Goal: Task Accomplishment & Management: Complete application form

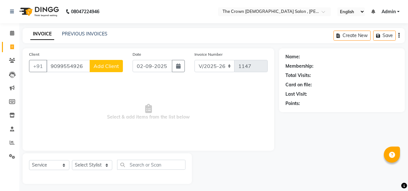
select select "7627"
select select "service"
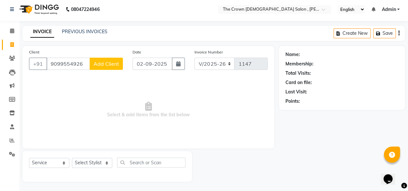
type input "9099554926"
click at [112, 61] on span "Add Client" at bounding box center [106, 64] width 25 height 6
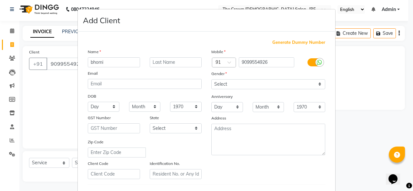
type input "bhomi"
click at [228, 82] on select "Select [DEMOGRAPHIC_DATA] [DEMOGRAPHIC_DATA] Other Prefer Not To Say" at bounding box center [268, 84] width 114 height 10
select select "[DEMOGRAPHIC_DATA]"
click at [211, 79] on select "Select [DEMOGRAPHIC_DATA] [DEMOGRAPHIC_DATA] Other Prefer Not To Say" at bounding box center [268, 84] width 114 height 10
click at [353, 138] on ngb-modal-window "Add Client Generate Dummy Number Name bhomi Email DOB Day 01 02 03 04 05 06 07 …" at bounding box center [206, 95] width 413 height 191
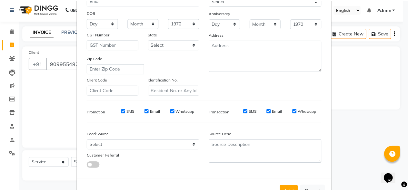
scroll to position [105, 0]
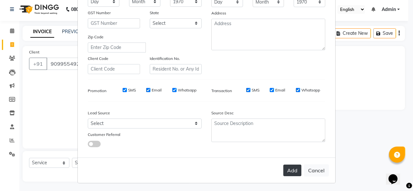
click at [291, 168] on button "Add" at bounding box center [292, 171] width 18 height 12
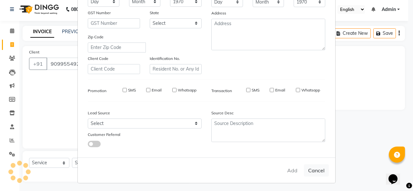
select select
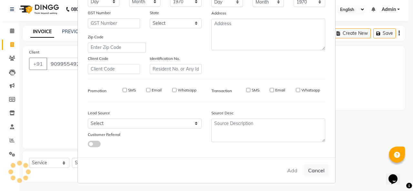
select select
checkbox input "false"
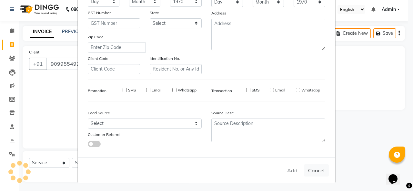
checkbox input "false"
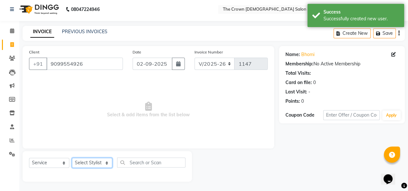
click at [87, 161] on select "Select Stylist [PERSON_NAME] [PERSON_NAME] [PERSON_NAME] [PERSON_NAME] [PERSON_…" at bounding box center [92, 163] width 40 height 10
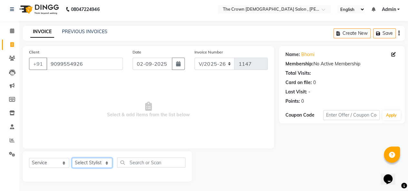
select select "67502"
click at [72, 158] on select "Select Stylist [PERSON_NAME] [PERSON_NAME] [PERSON_NAME] [PERSON_NAME] [PERSON_…" at bounding box center [92, 163] width 40 height 10
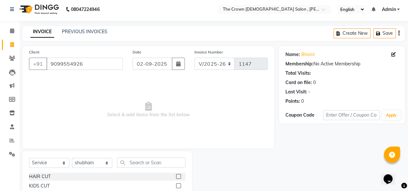
click at [176, 176] on label at bounding box center [178, 176] width 5 height 5
click at [176, 176] on input "checkbox" at bounding box center [178, 177] width 4 height 4
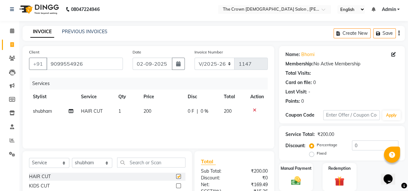
checkbox input "false"
click at [284, 174] on div "Manual Payment" at bounding box center [296, 177] width 35 height 29
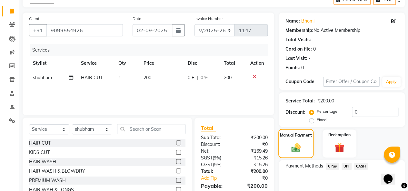
scroll to position [67, 0]
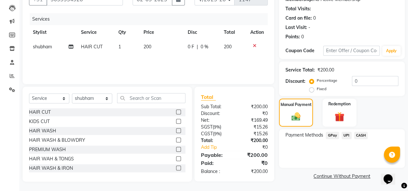
click at [357, 135] on span "CASH" at bounding box center [361, 135] width 14 height 7
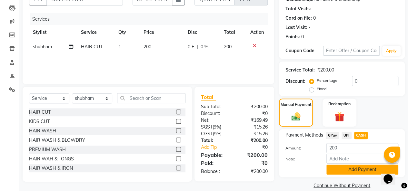
click at [349, 167] on button "Add Payment" at bounding box center [363, 170] width 72 height 10
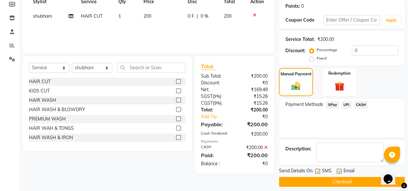
scroll to position [102, 0]
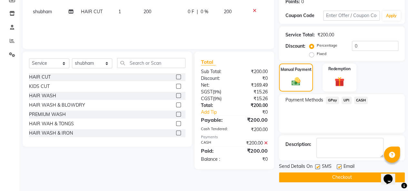
click at [339, 166] on label at bounding box center [339, 167] width 5 height 5
click at [339, 166] on input "checkbox" at bounding box center [339, 167] width 4 height 4
checkbox input "false"
click at [329, 180] on button "Checkout" at bounding box center [342, 178] width 126 height 10
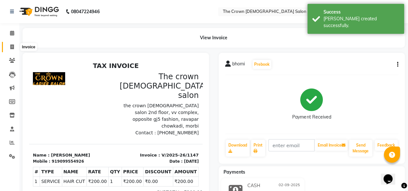
click at [12, 46] on icon at bounding box center [12, 47] width 4 height 5
select select "7627"
select select "service"
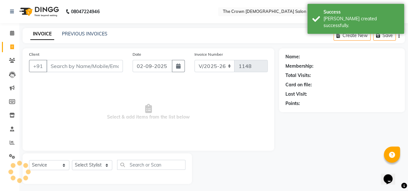
scroll to position [2, 0]
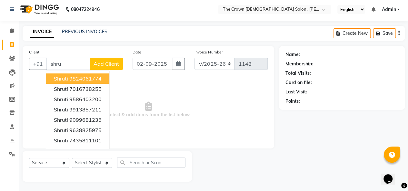
click at [64, 78] on span "shruti" at bounding box center [61, 79] width 14 height 6
type input "9824061774"
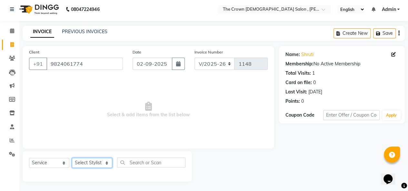
click at [91, 164] on select "Select Stylist [PERSON_NAME] [PERSON_NAME] [PERSON_NAME] [PERSON_NAME] [PERSON_…" at bounding box center [92, 163] width 40 height 10
select select "69593"
click at [72, 158] on select "Select Stylist [PERSON_NAME] [PERSON_NAME] [PERSON_NAME] [PERSON_NAME] [PERSON_…" at bounding box center [92, 163] width 40 height 10
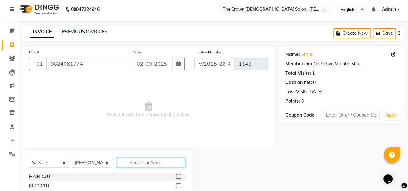
click at [147, 162] on input "text" at bounding box center [151, 163] width 68 height 10
type input "cl"
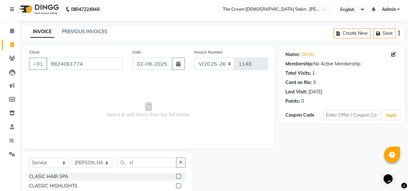
click at [176, 176] on label at bounding box center [178, 176] width 5 height 5
click at [176, 176] on input "checkbox" at bounding box center [178, 177] width 4 height 4
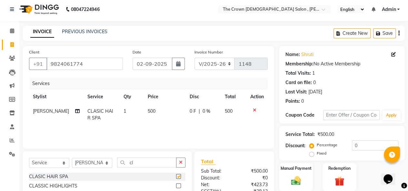
checkbox input "false"
click at [284, 180] on div "Manual Payment" at bounding box center [296, 177] width 35 height 29
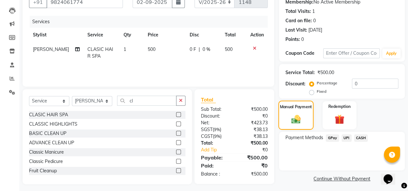
scroll to position [67, 0]
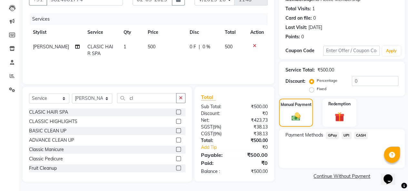
click at [360, 135] on span "CASH" at bounding box center [361, 135] width 14 height 7
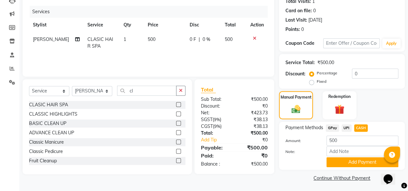
scroll to position [76, 0]
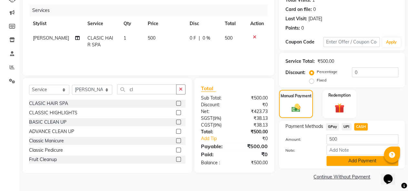
click at [351, 159] on button "Add Payment" at bounding box center [363, 161] width 72 height 10
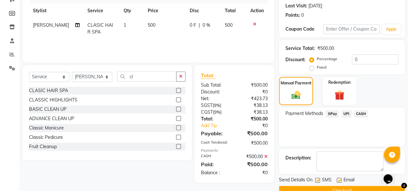
scroll to position [102, 0]
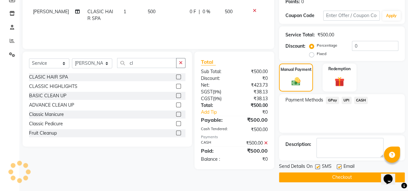
click at [341, 166] on label at bounding box center [339, 167] width 5 height 5
click at [341, 166] on input "checkbox" at bounding box center [339, 167] width 4 height 4
checkbox input "false"
click at [318, 167] on label at bounding box center [317, 167] width 5 height 5
click at [318, 167] on input "checkbox" at bounding box center [317, 167] width 4 height 4
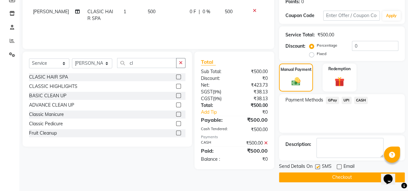
checkbox input "false"
click at [313, 177] on button "Checkout" at bounding box center [342, 178] width 126 height 10
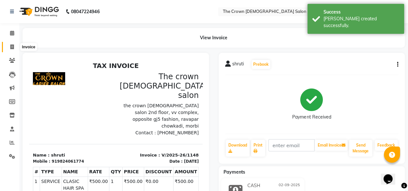
click at [12, 47] on icon at bounding box center [12, 47] width 4 height 5
select select "7627"
select select "service"
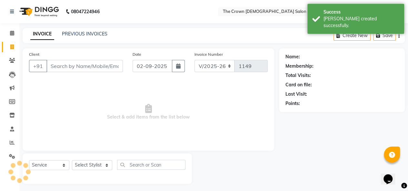
scroll to position [2, 0]
